Goal: Task Accomplishment & Management: Manage account settings

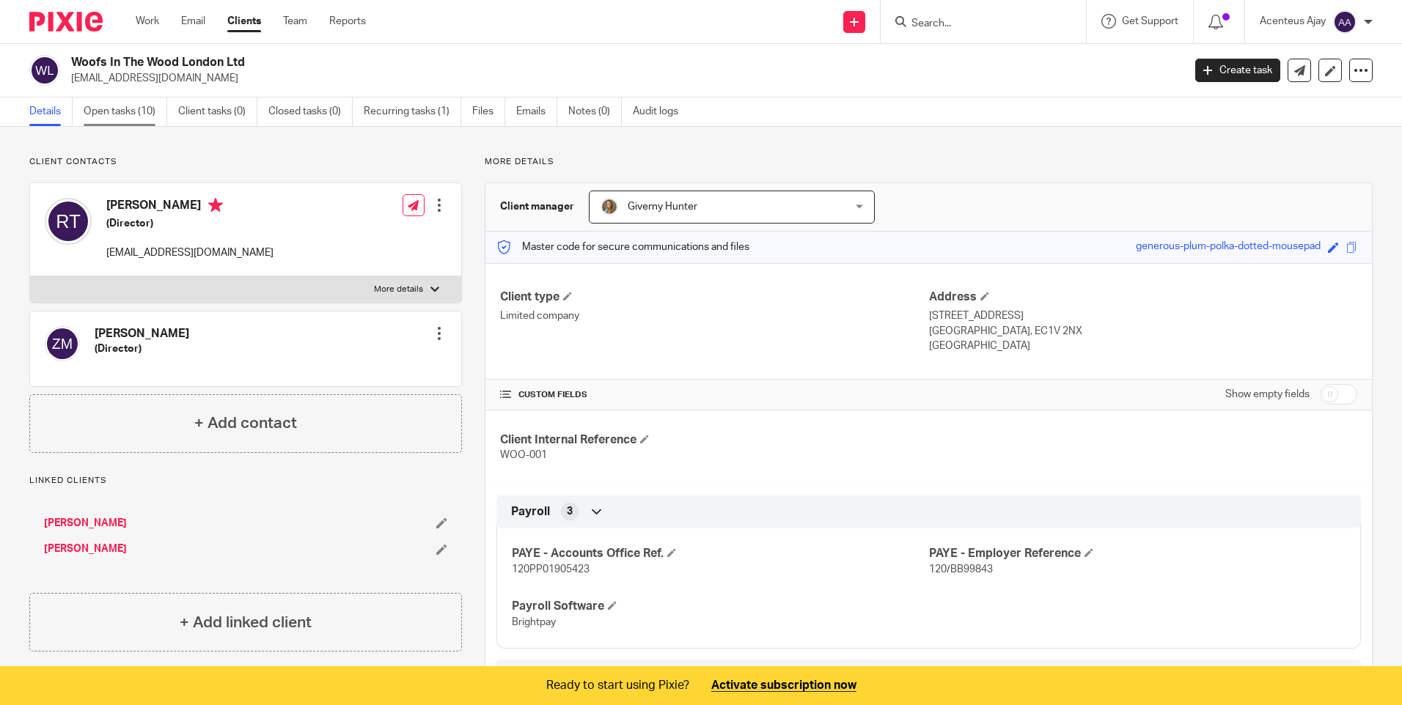
click at [129, 124] on link "Open tasks (10)" at bounding box center [126, 112] width 84 height 29
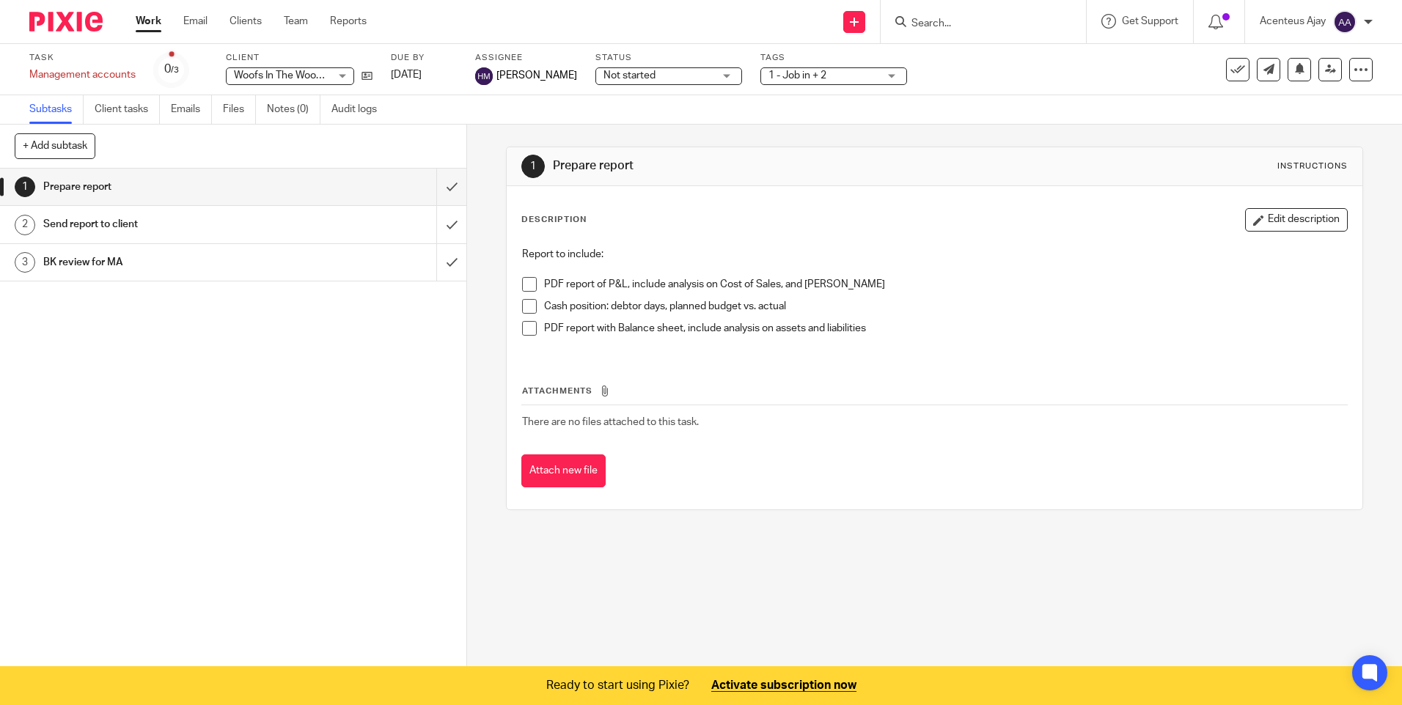
click at [93, 225] on h1 "Send report to client" at bounding box center [169, 224] width 252 height 22
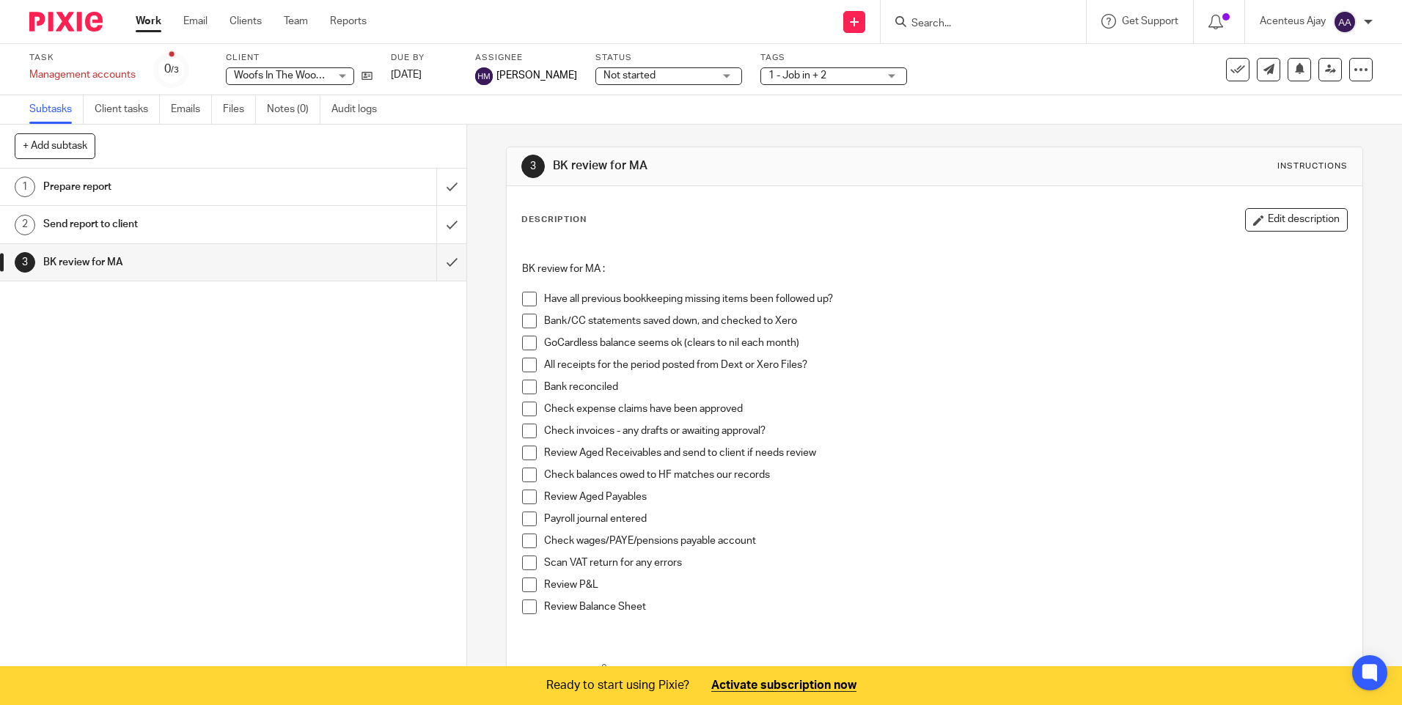
click at [134, 223] on h1 "Send report to client" at bounding box center [169, 224] width 252 height 22
